Goal: Transaction & Acquisition: Purchase product/service

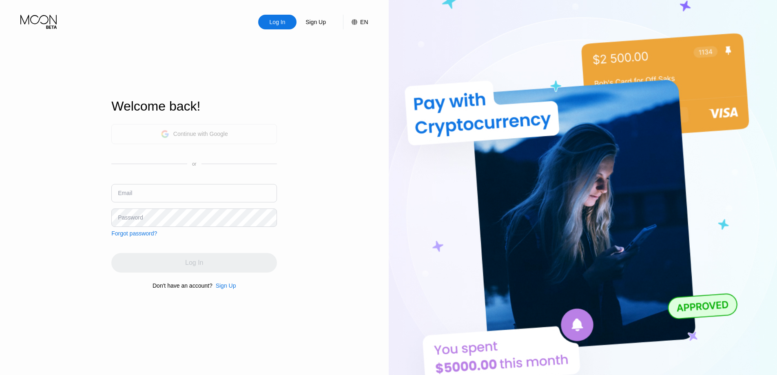
click at [184, 132] on div "Continue with Google" at bounding box center [200, 134] width 55 height 7
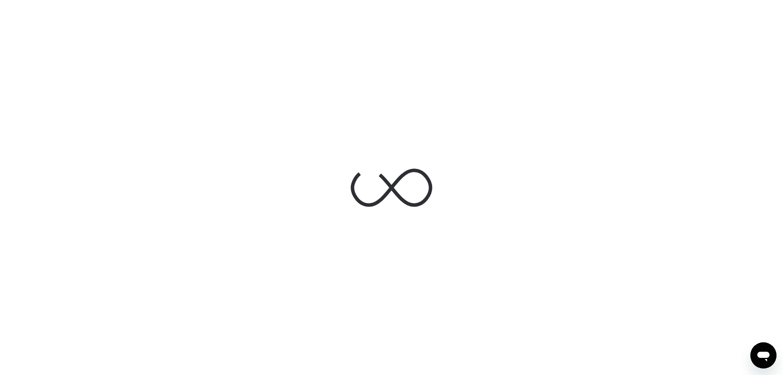
click at [627, 35] on div at bounding box center [391, 187] width 783 height 375
click at [616, 59] on div at bounding box center [391, 187] width 783 height 375
click at [175, 100] on div at bounding box center [391, 187] width 783 height 375
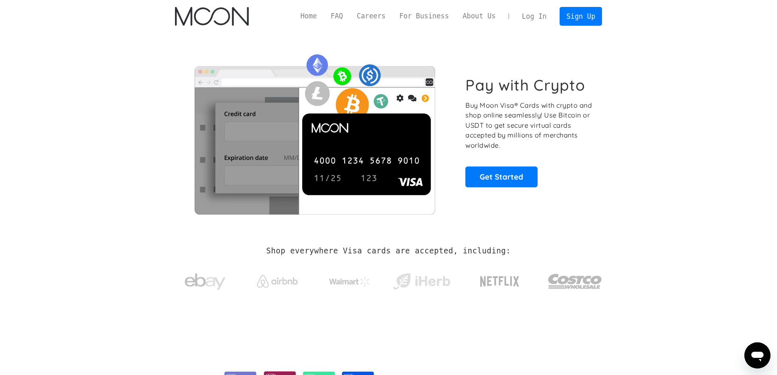
click at [541, 18] on link "Log In" at bounding box center [534, 16] width 38 height 18
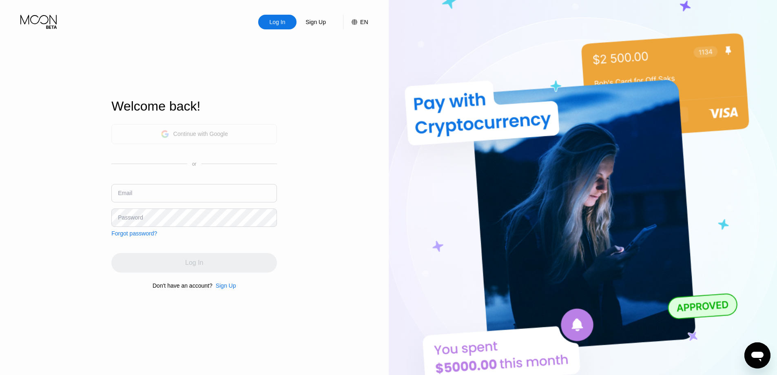
click at [188, 133] on div "Continue with Google" at bounding box center [200, 134] width 55 height 7
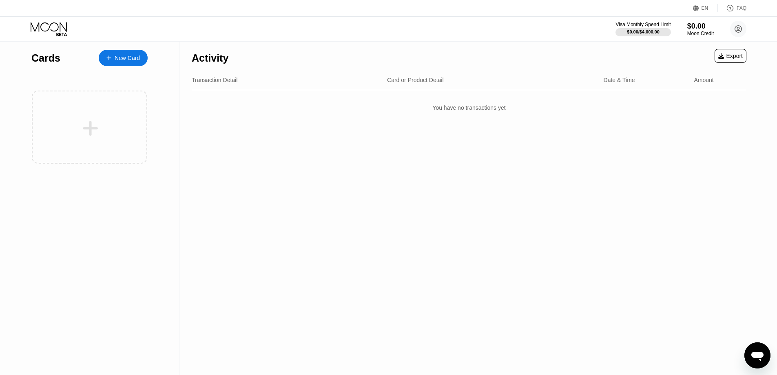
click at [704, 6] on div "EN" at bounding box center [704, 8] width 7 height 6
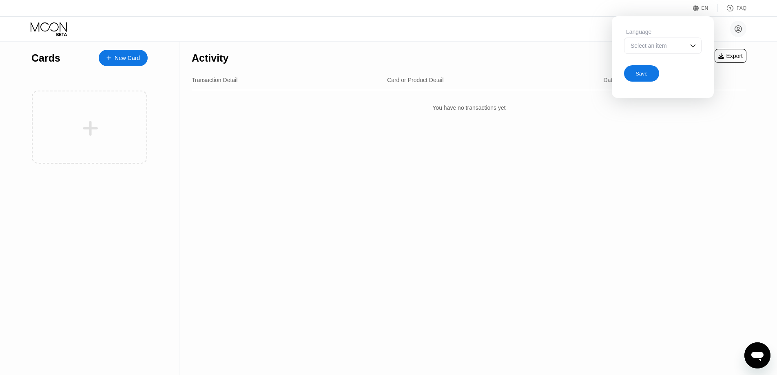
click at [694, 44] on img at bounding box center [693, 46] width 8 height 8
click at [681, 45] on div "Select an item" at bounding box center [656, 45] width 56 height 7
click at [703, 7] on div "EN" at bounding box center [704, 8] width 7 height 6
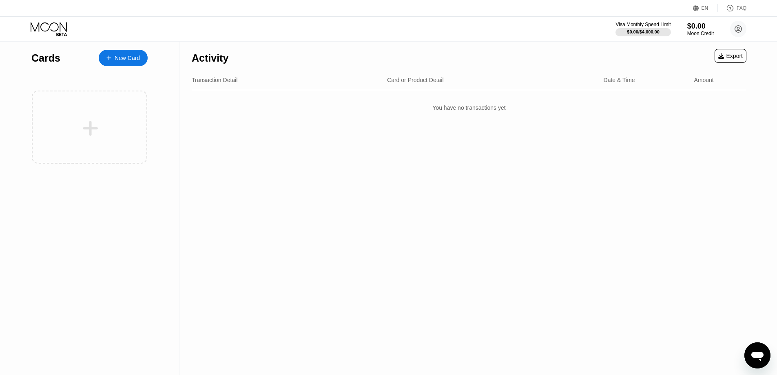
click at [112, 57] on div at bounding box center [112, 58] width 3 height 7
click at [128, 58] on div "New Card" at bounding box center [127, 58] width 25 height 7
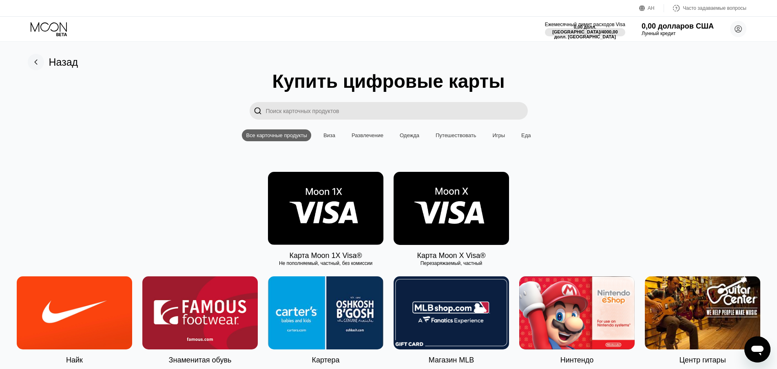
click at [466, 199] on img at bounding box center [451, 208] width 115 height 73
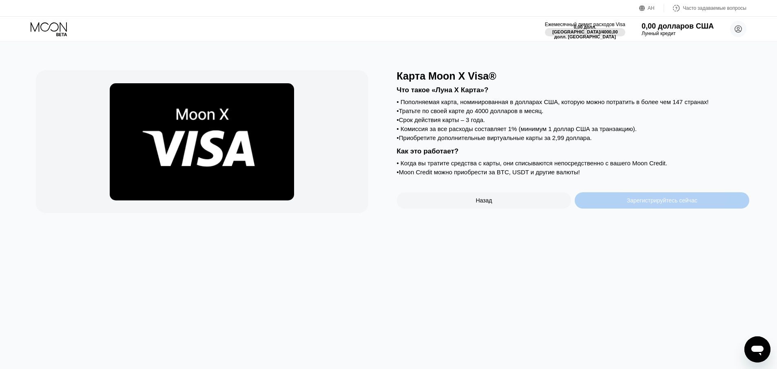
click at [673, 204] on font "Зарегистрируйтесь сейчас" at bounding box center [662, 200] width 71 height 7
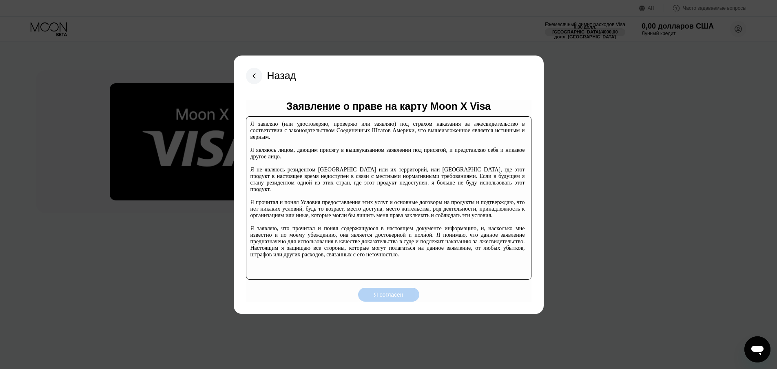
click at [389, 298] on div "Я согласен" at bounding box center [388, 294] width 29 height 7
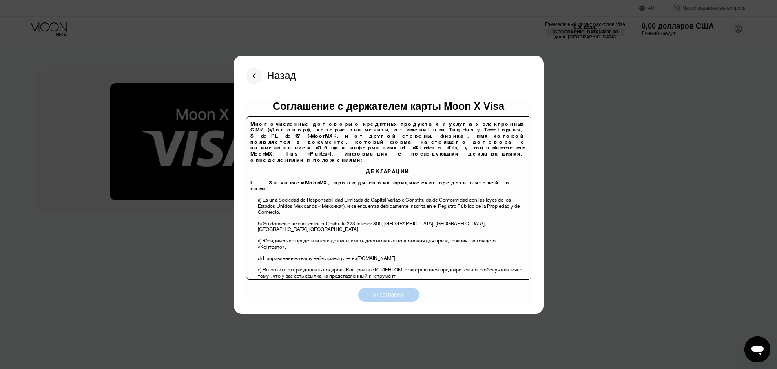
click at [395, 292] on font "Я согласен" at bounding box center [388, 294] width 29 height 7
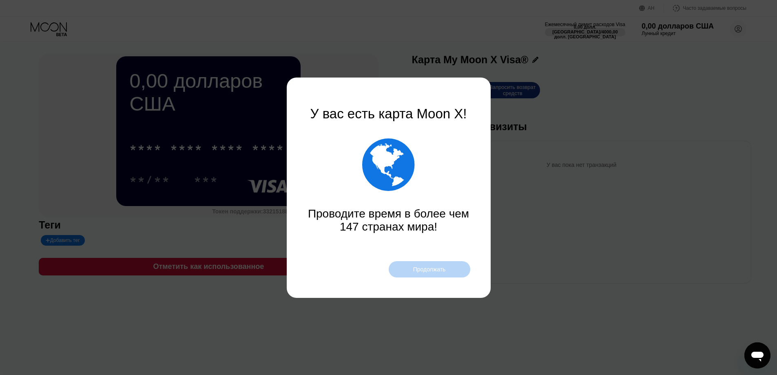
click at [431, 268] on font "Продолжать" at bounding box center [429, 269] width 33 height 7
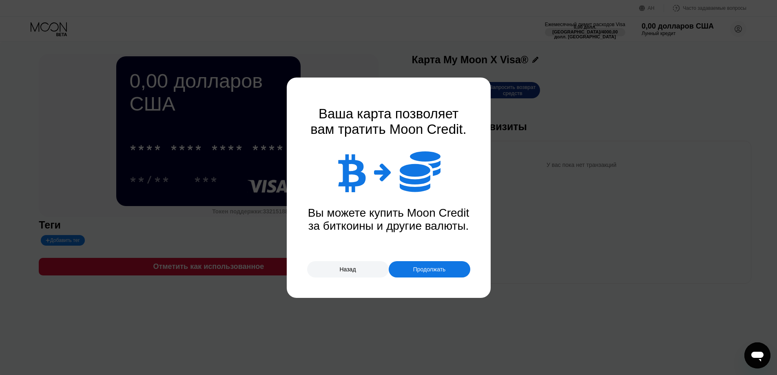
click at [444, 269] on font "Продолжать" at bounding box center [429, 269] width 33 height 7
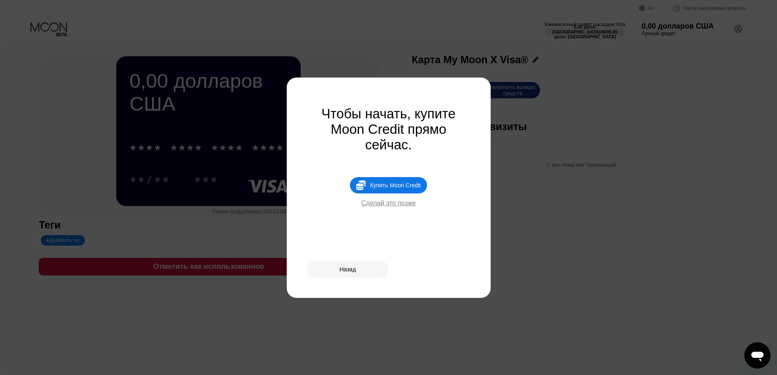
click at [398, 188] on font "Купить Moon Credit" at bounding box center [395, 185] width 51 height 7
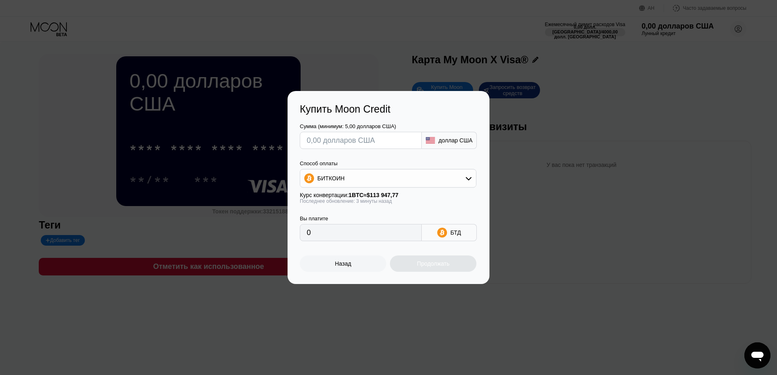
click at [425, 173] on div "БИТКОИН" at bounding box center [388, 178] width 176 height 16
click at [354, 218] on font "USDT на TRON" at bounding box center [339, 218] width 41 height 7
type input "0.00"
drag, startPoint x: 0, startPoint y: 0, endPoint x: 301, endPoint y: 232, distance: 380.3
click at [301, 232] on div "0.00" at bounding box center [361, 232] width 122 height 17
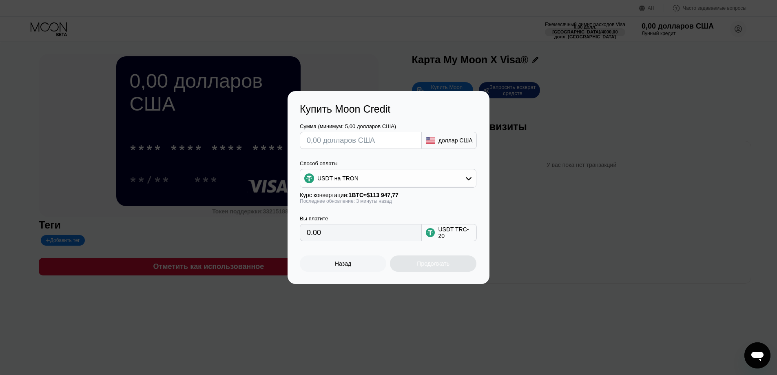
click at [345, 236] on input "0.00" at bounding box center [361, 232] width 108 height 16
click at [338, 137] on input "text" at bounding box center [361, 140] width 108 height 16
type input "$2"
type input "2.02"
type input "$25"
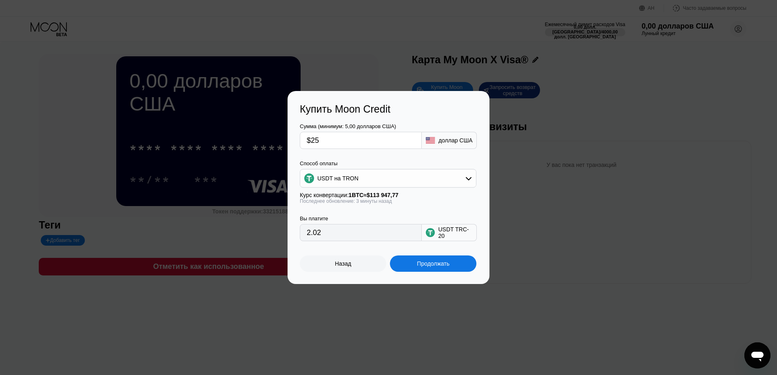
type input "25.25"
drag, startPoint x: 333, startPoint y: 140, endPoint x: 315, endPoint y: 139, distance: 17.6
click at [315, 139] on input "$25" at bounding box center [361, 140] width 108 height 16
type input "$22"
type input "22.22"
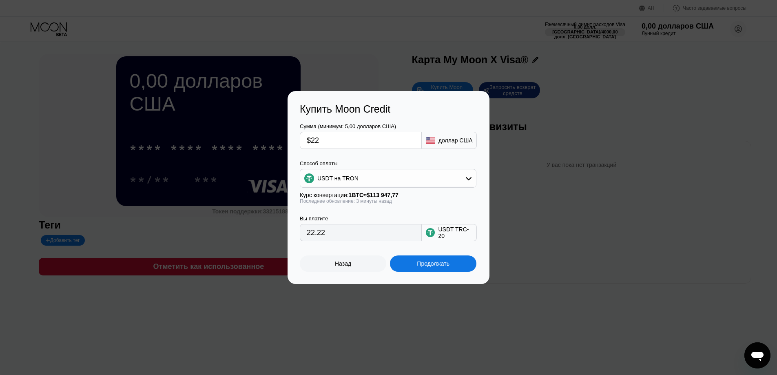
drag, startPoint x: 320, startPoint y: 141, endPoint x: 316, endPoint y: 140, distance: 4.7
click at [316, 140] on input "$22" at bounding box center [361, 140] width 108 height 16
type input "$23"
type input "23.23"
type input "$23"
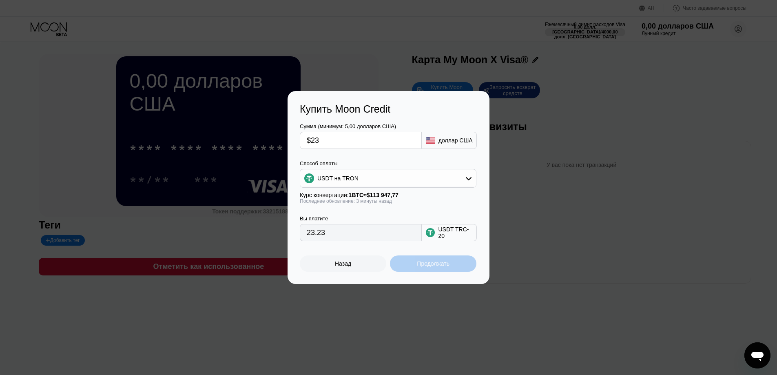
click at [432, 262] on div "Продолжать" at bounding box center [433, 263] width 86 height 16
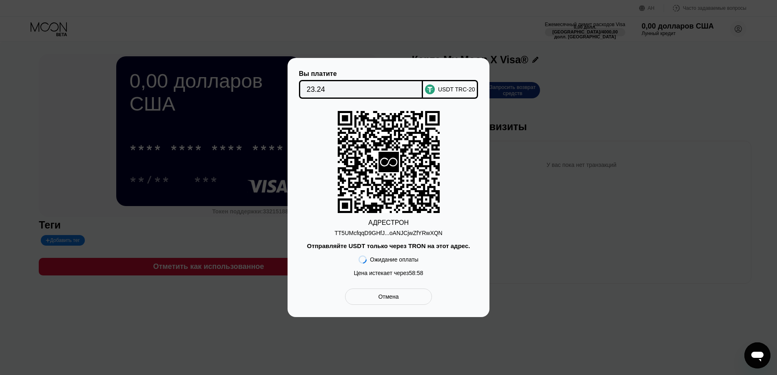
click at [396, 300] on font "Отмена" at bounding box center [388, 296] width 20 height 7
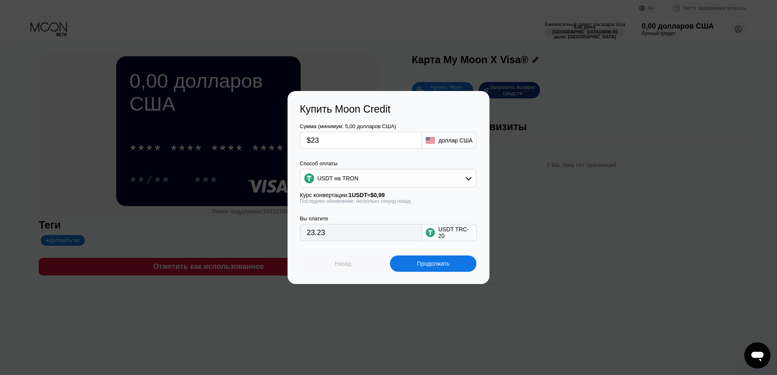
click at [352, 268] on div "Назад" at bounding box center [343, 263] width 86 height 16
